Goal: Task Accomplishment & Management: Use online tool/utility

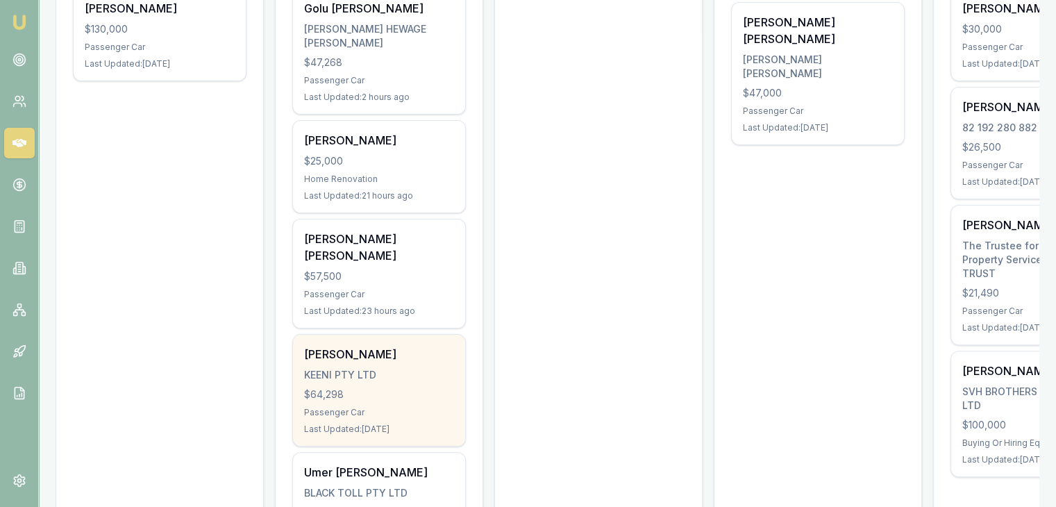
scroll to position [347, 0]
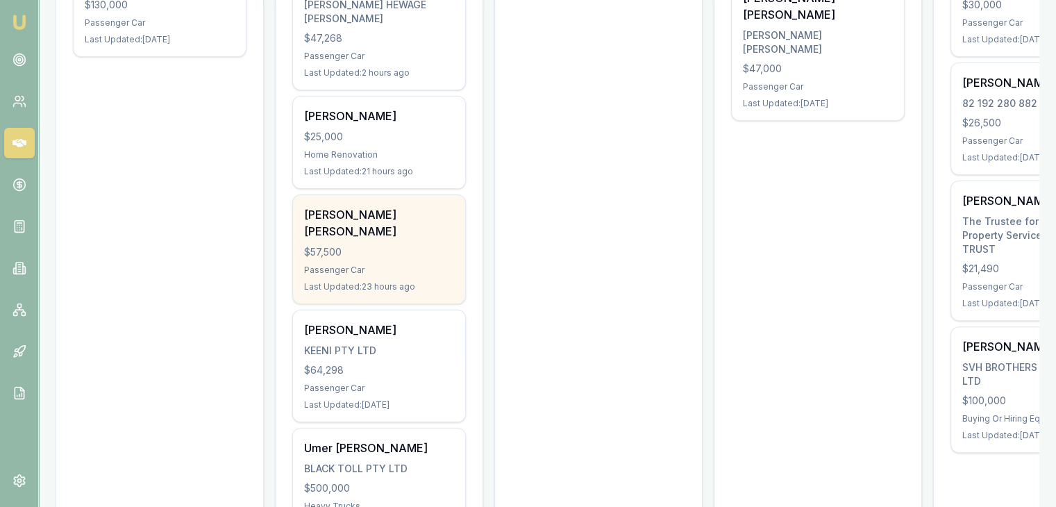
click at [359, 245] on div "$57,500" at bounding box center [379, 252] width 150 height 14
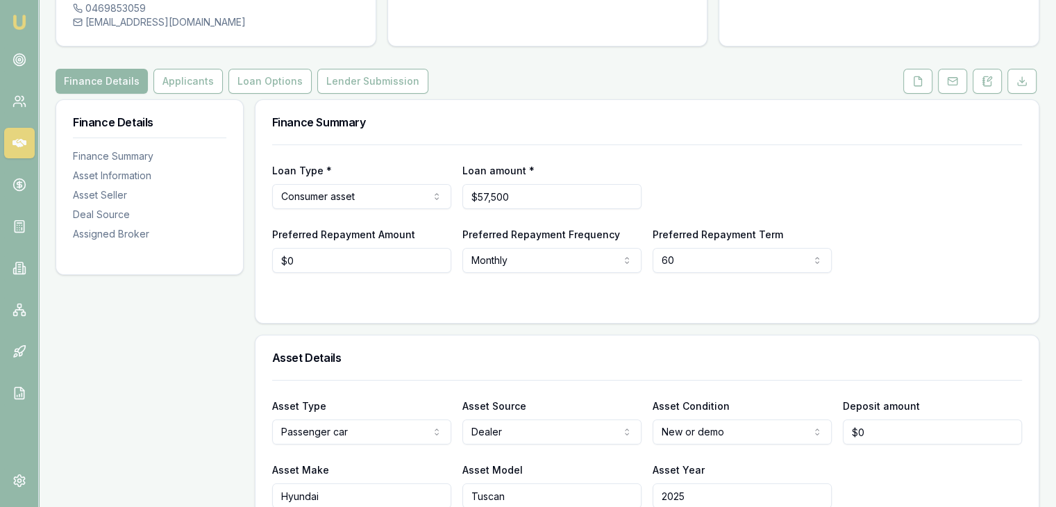
scroll to position [69, 0]
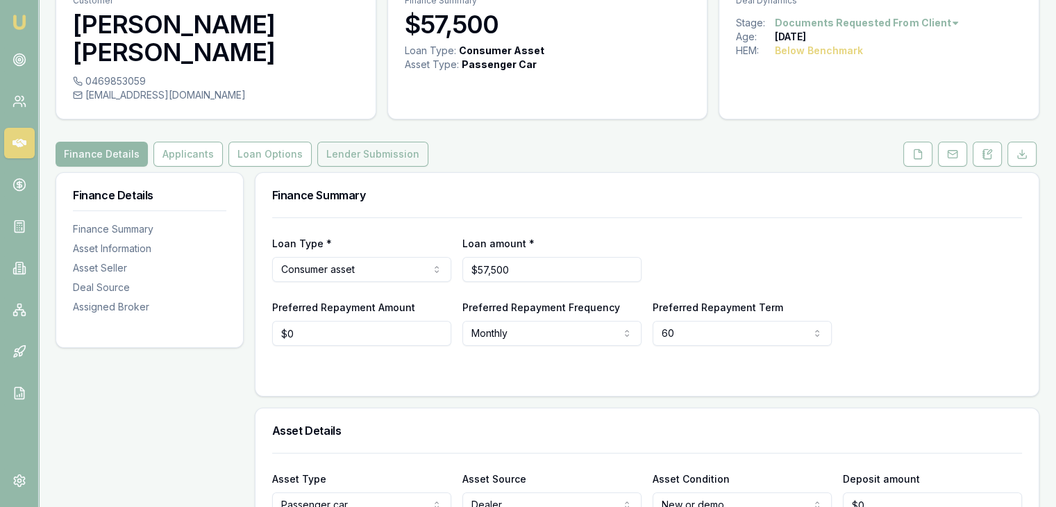
click at [336, 142] on button "Lender Submission" at bounding box center [372, 154] width 111 height 25
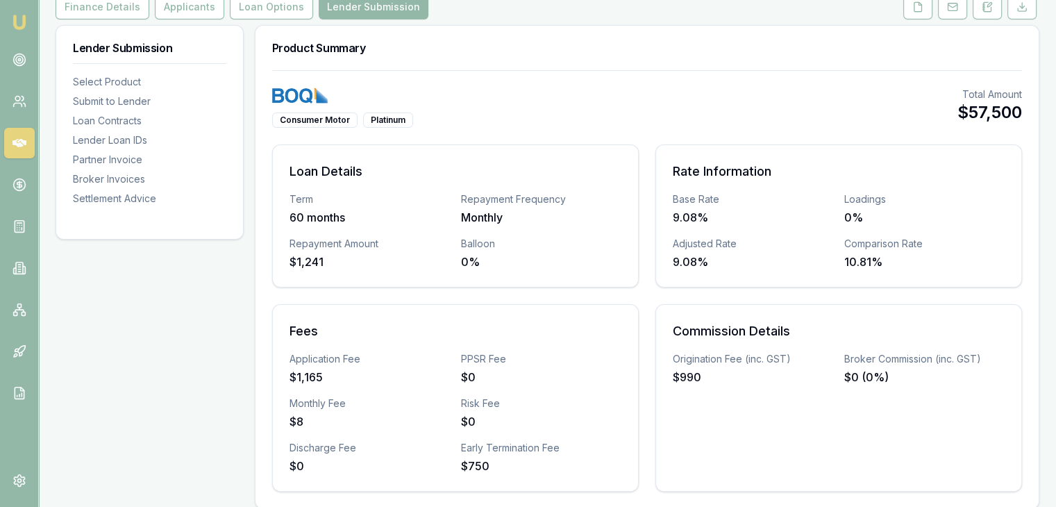
scroll to position [139, 0]
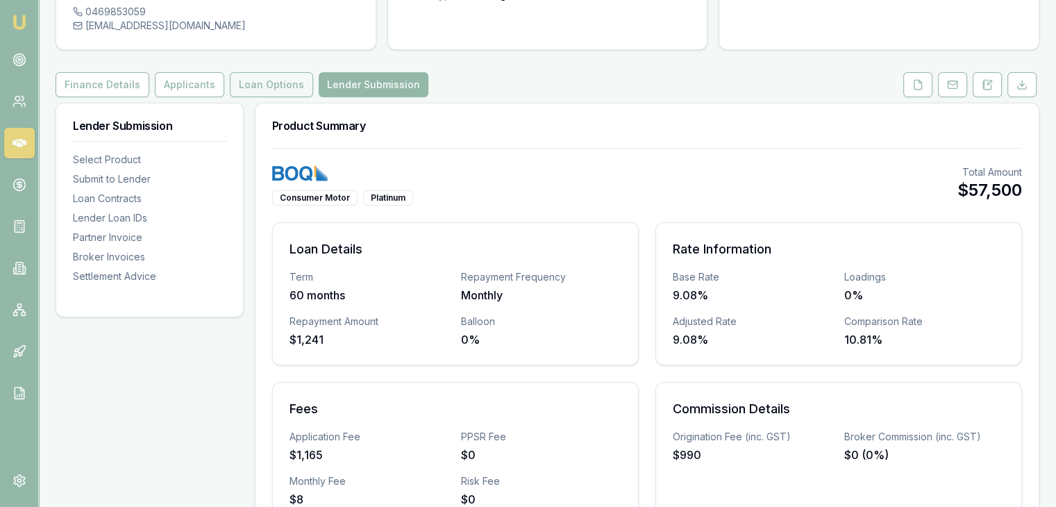
click at [269, 72] on button "Loan Options" at bounding box center [271, 84] width 83 height 25
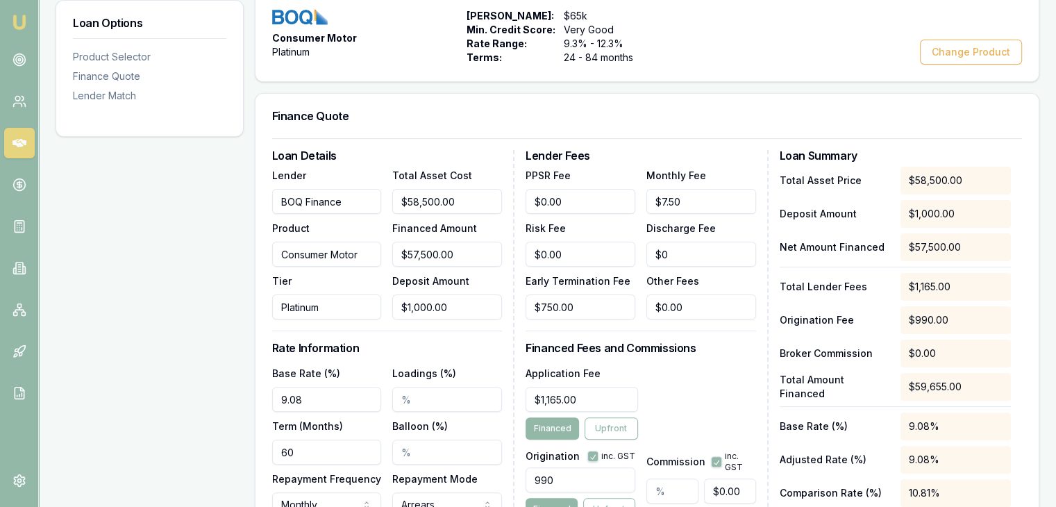
scroll to position [416, 0]
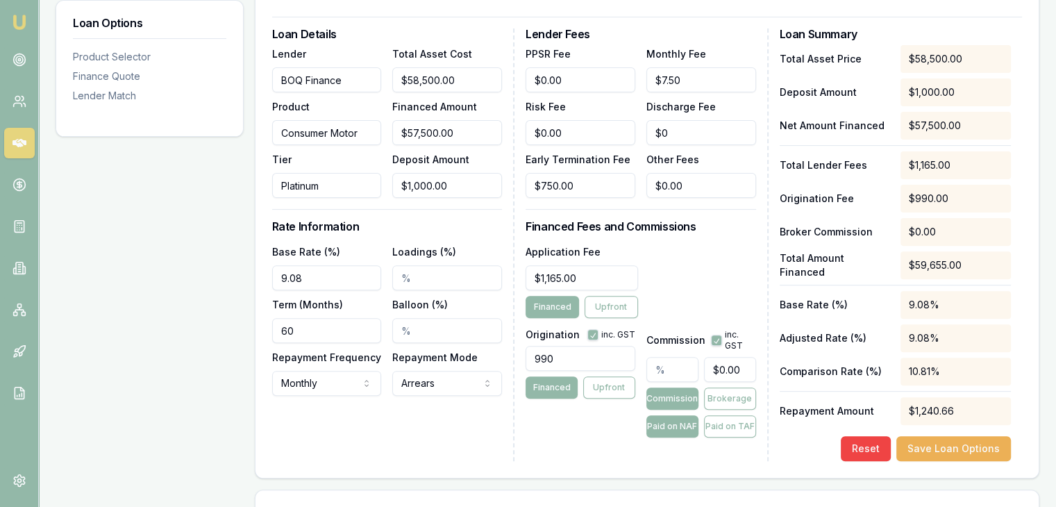
click at [577, 346] on input "990" at bounding box center [580, 358] width 110 height 25
type input "9"
type input "900.00"
click at [933, 436] on button "Save Loan Options" at bounding box center [953, 448] width 115 height 25
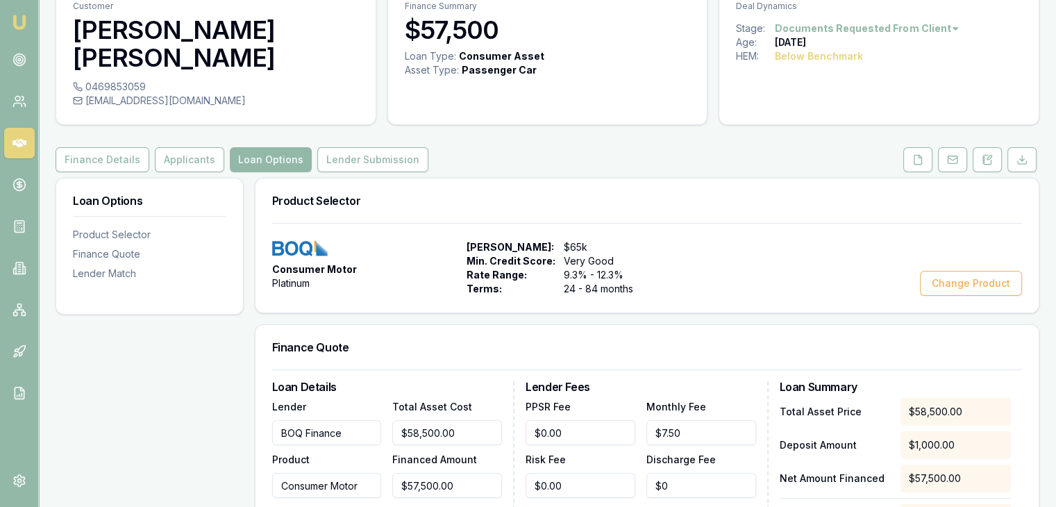
scroll to position [8, 0]
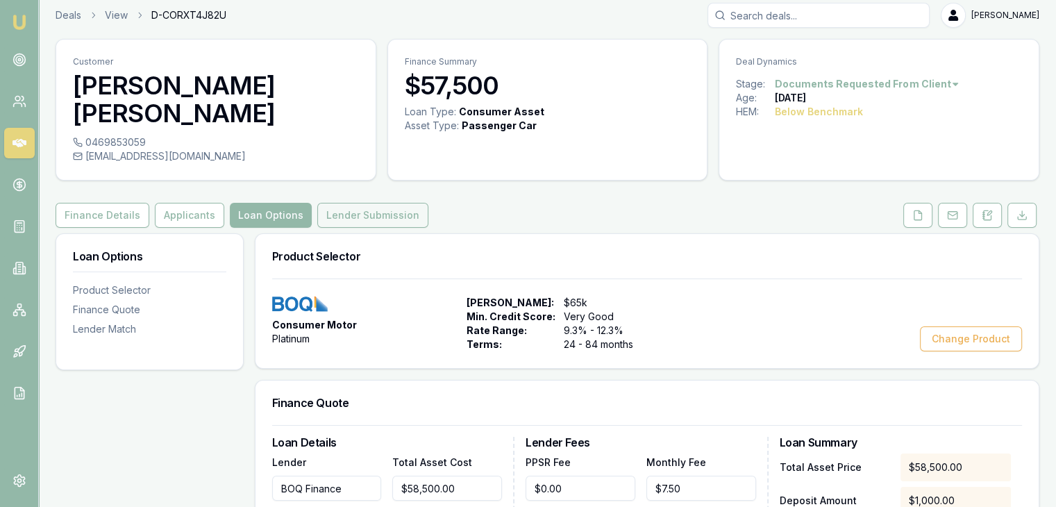
click at [378, 203] on button "Lender Submission" at bounding box center [372, 215] width 111 height 25
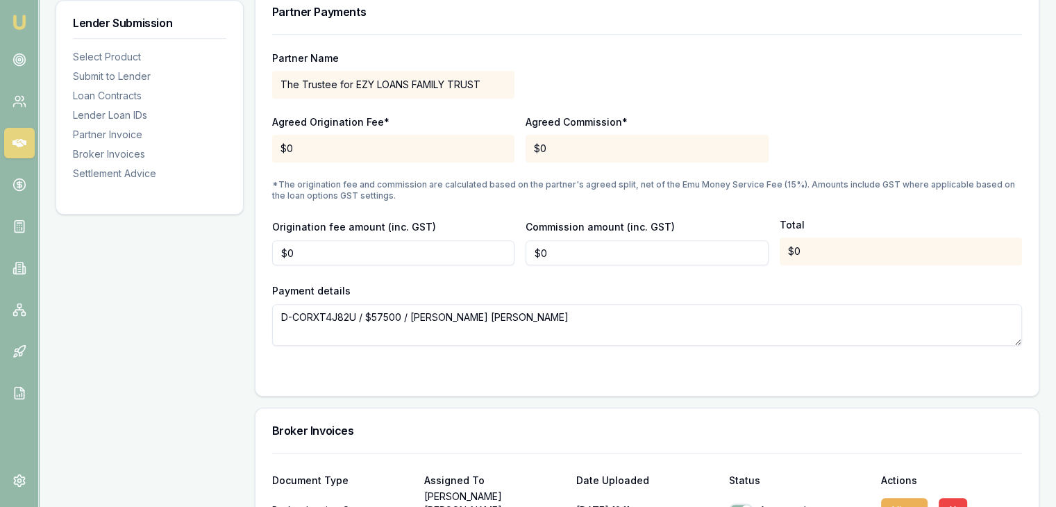
scroll to position [1327, 0]
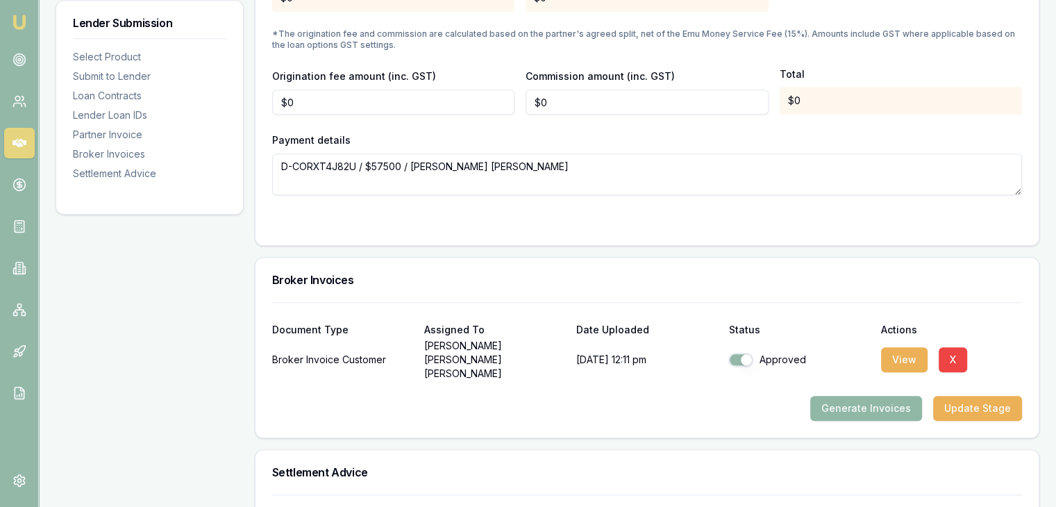
click at [840, 396] on button "Generate Invoices" at bounding box center [866, 408] width 112 height 25
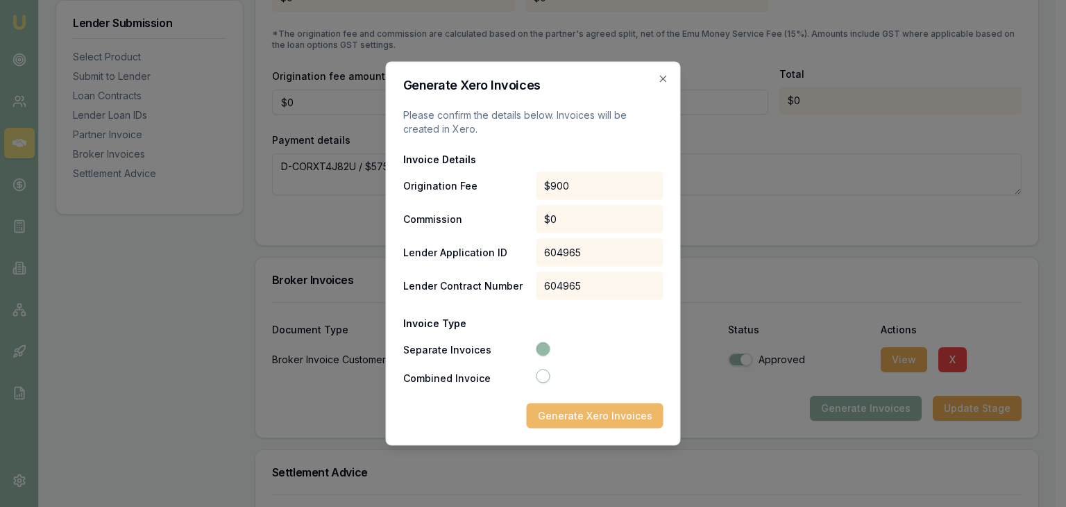
click at [558, 410] on button "Generate Xero Invoices" at bounding box center [595, 415] width 137 height 25
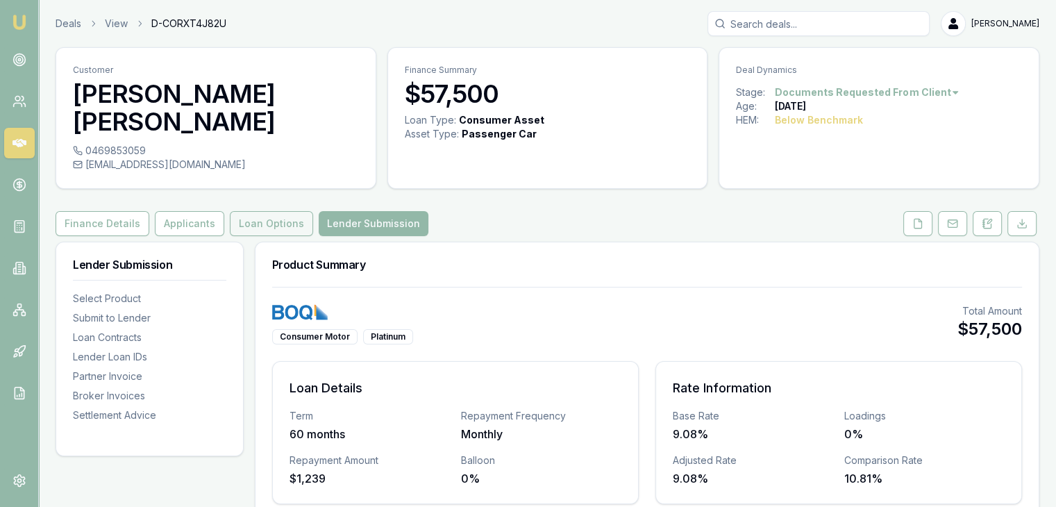
click at [276, 211] on button "Loan Options" at bounding box center [271, 223] width 83 height 25
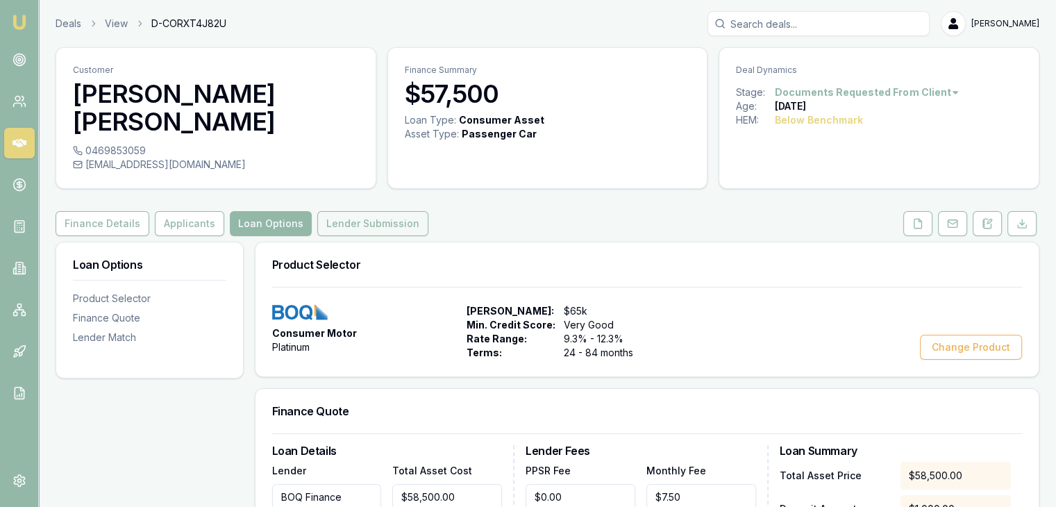
click at [368, 211] on button "Lender Submission" at bounding box center [372, 223] width 111 height 25
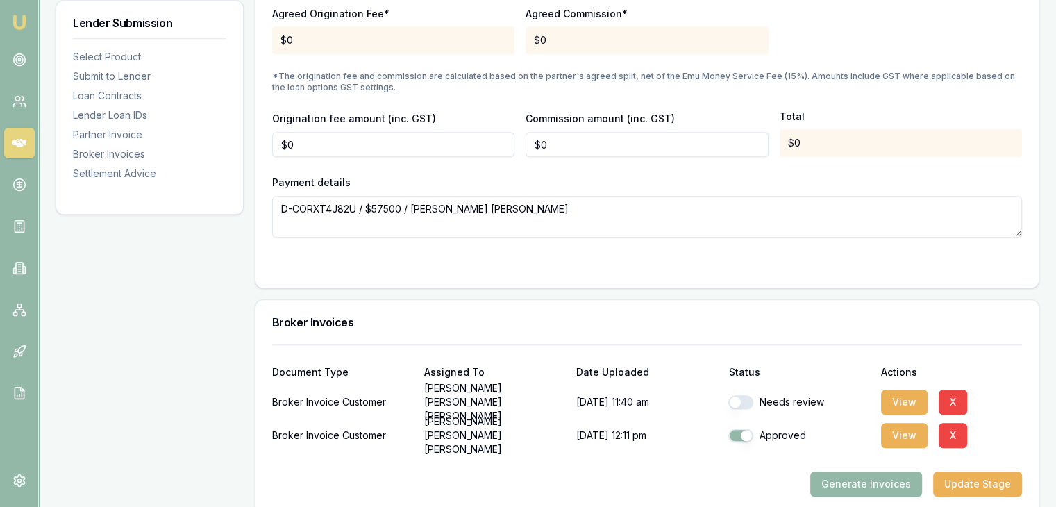
scroll to position [1319, 0]
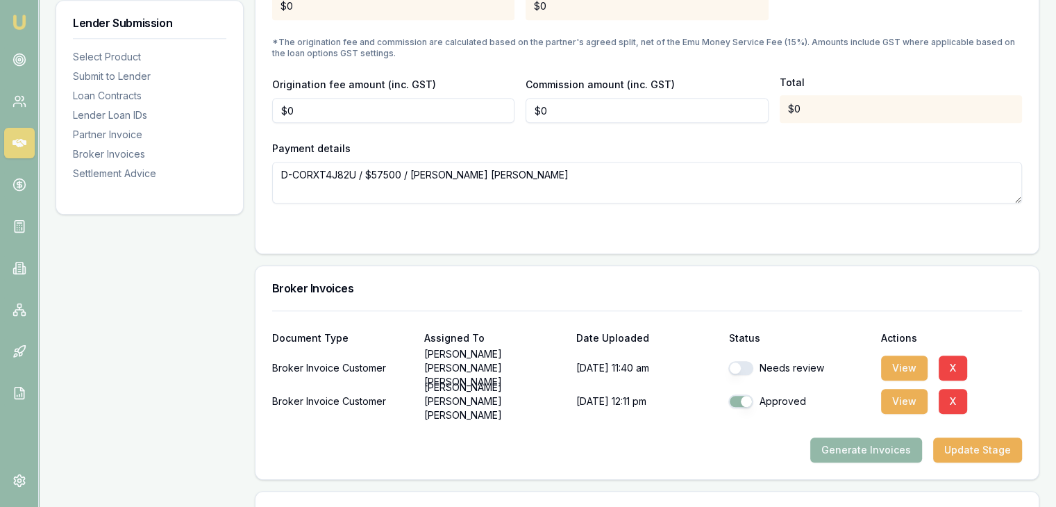
click at [733, 361] on button "button" at bounding box center [740, 368] width 25 height 14
checkbox input "true"
click at [902, 355] on button "View" at bounding box center [904, 367] width 47 height 25
